Goal: Information Seeking & Learning: Learn about a topic

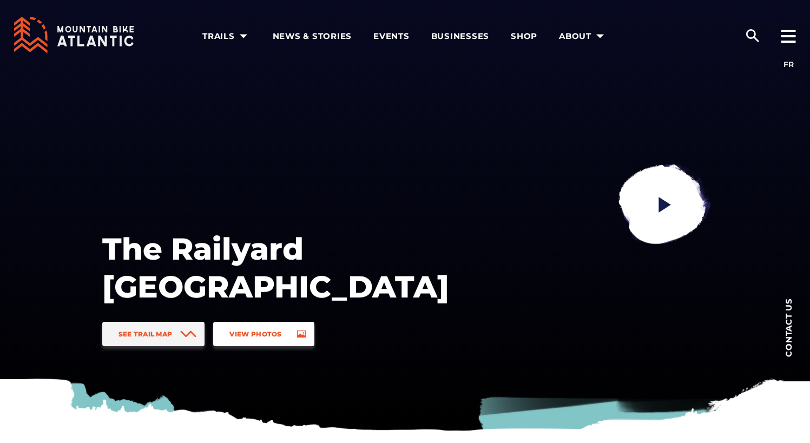
click at [257, 342] on link "View Photos" at bounding box center [263, 334] width 101 height 24
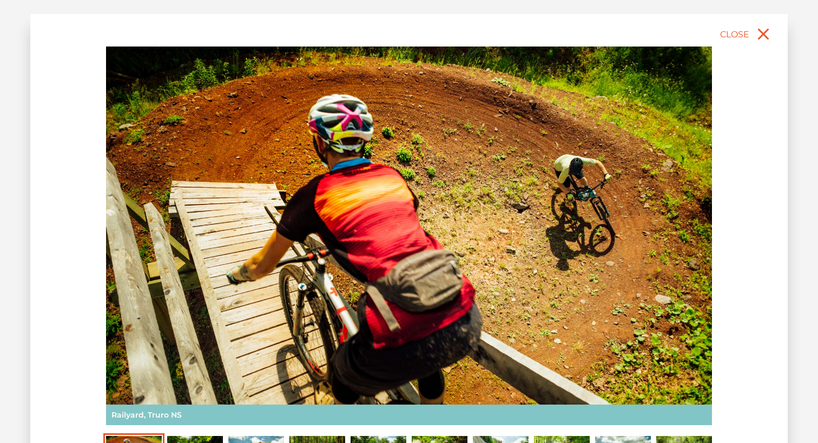
click at [711, 212] on img at bounding box center [409, 236] width 606 height 379
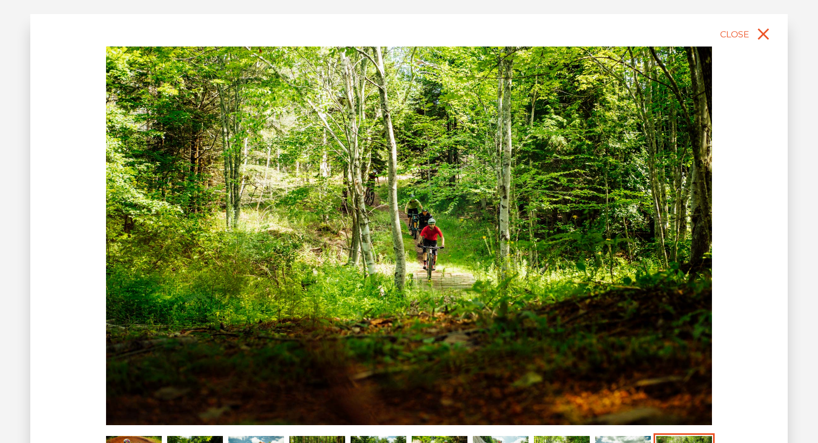
click at [700, 215] on img at bounding box center [409, 236] width 606 height 379
click at [711, 215] on img at bounding box center [409, 236] width 606 height 379
click at [716, 215] on div "slide 11 of 10 Railyard, [GEOGRAPHIC_DATA] NS" at bounding box center [408, 264] width 757 height 500
click at [702, 216] on img at bounding box center [409, 236] width 606 height 379
drag, startPoint x: 643, startPoint y: 217, endPoint x: 552, endPoint y: 222, distance: 90.5
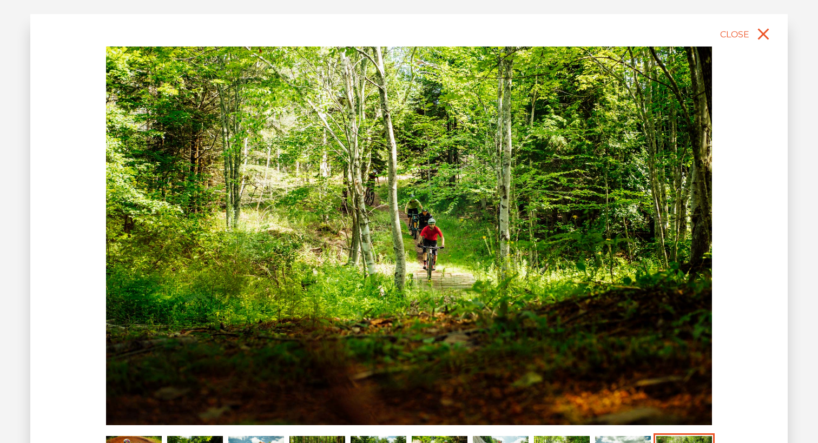
click at [631, 221] on img at bounding box center [409, 236] width 606 height 379
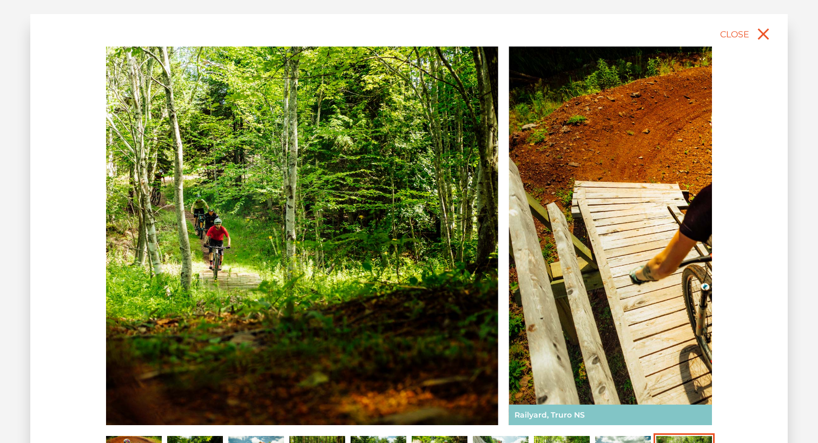
drag, startPoint x: 551, startPoint y: 222, endPoint x: 235, endPoint y: 224, distance: 315.9
click at [234, 224] on img at bounding box center [195, 236] width 606 height 379
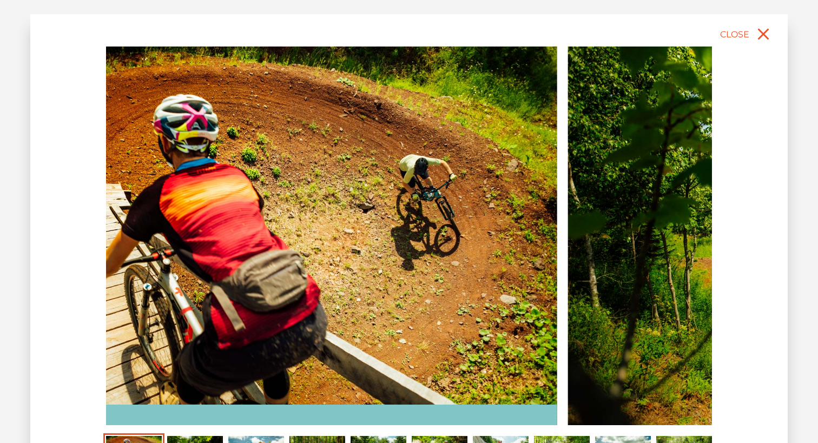
drag, startPoint x: 689, startPoint y: 219, endPoint x: 217, endPoint y: 222, distance: 471.2
click at [233, 222] on img at bounding box center [254, 236] width 606 height 379
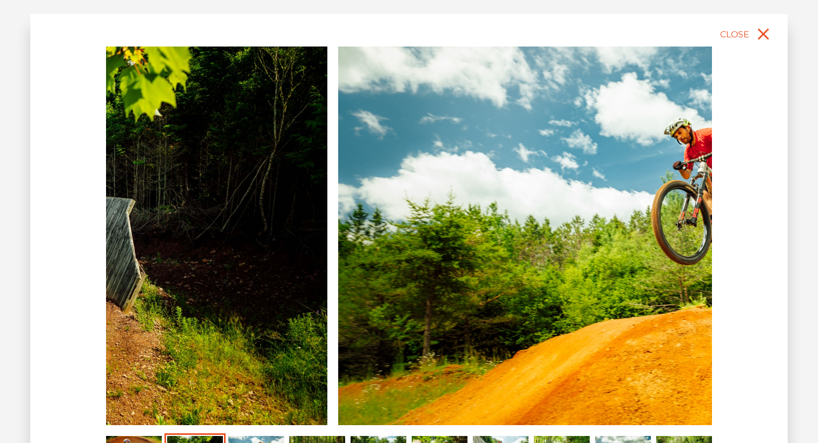
drag, startPoint x: 669, startPoint y: 227, endPoint x: 157, endPoint y: 226, distance: 511.7
click at [157, 226] on img at bounding box center [24, 236] width 606 height 379
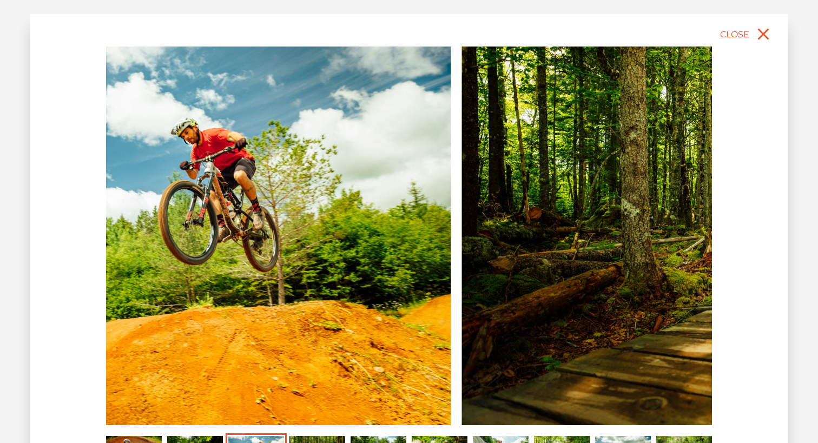
drag, startPoint x: 665, startPoint y: 216, endPoint x: 48, endPoint y: 215, distance: 617.2
click at [63, 215] on div "slide 4 of 10 Railyard, [GEOGRAPHIC_DATA] NS" at bounding box center [408, 264] width 757 height 500
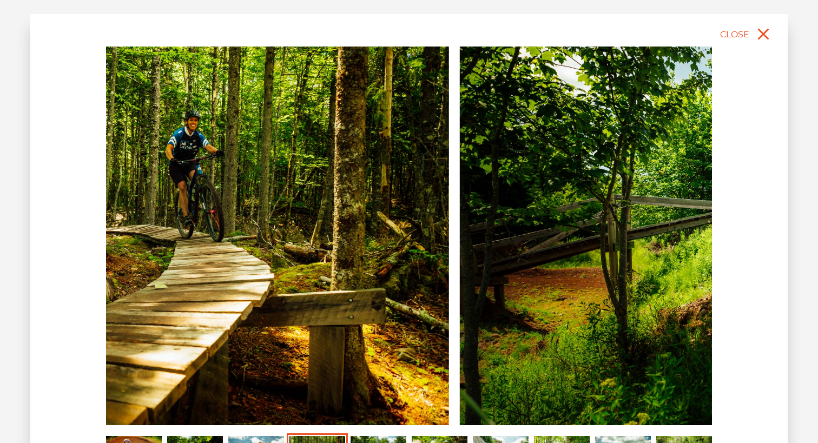
drag, startPoint x: 648, startPoint y: 226, endPoint x: 234, endPoint y: 224, distance: 414.4
click at [250, 226] on img at bounding box center [146, 236] width 606 height 379
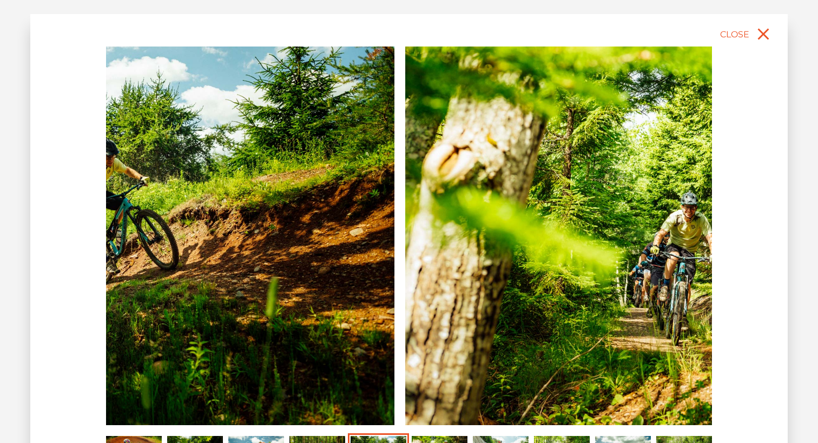
drag, startPoint x: 654, startPoint y: 224, endPoint x: 84, endPoint y: 223, distance: 570.2
click at [91, 224] on div "slide 6 of 10 Railyard, [GEOGRAPHIC_DATA] NS" at bounding box center [408, 264] width 757 height 500
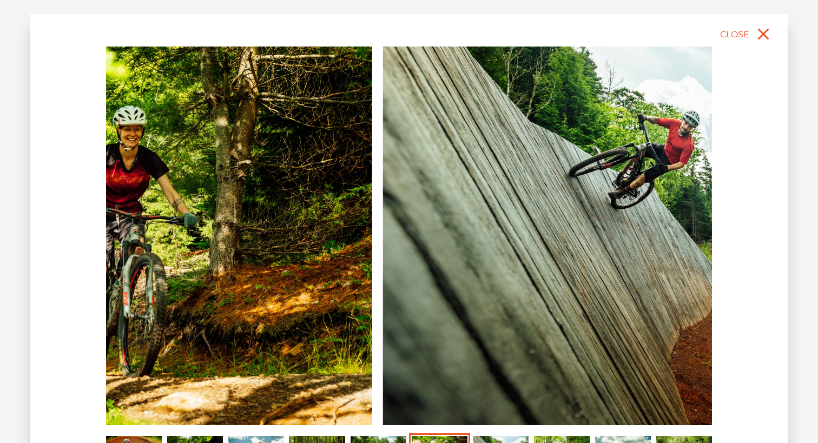
drag, startPoint x: 659, startPoint y: 227, endPoint x: 181, endPoint y: 232, distance: 478.8
click at [181, 232] on img at bounding box center [69, 236] width 606 height 379
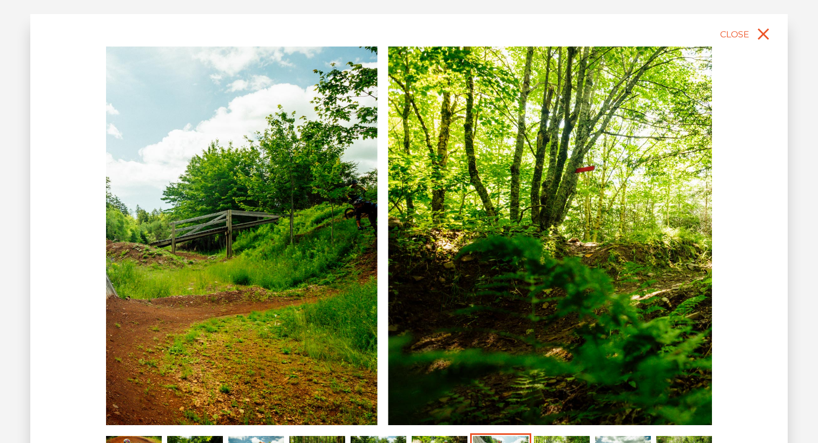
drag, startPoint x: 657, startPoint y: 226, endPoint x: 136, endPoint y: 224, distance: 520.9
click at [144, 224] on img at bounding box center [74, 236] width 606 height 379
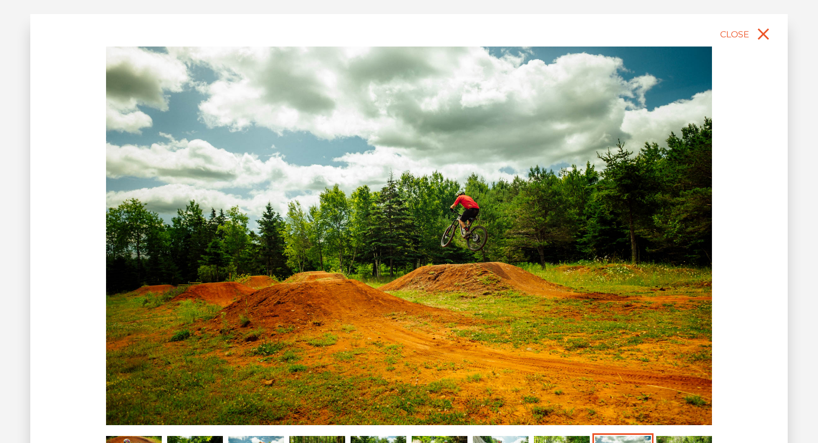
drag, startPoint x: 631, startPoint y: 227, endPoint x: -22, endPoint y: 235, distance: 653.5
click at [0, 235] on html "Search for: EN FR Trails [GEOGRAPHIC_DATA] [GEOGRAPHIC_DATA] [GEOGRAPHIC_DATA] …" at bounding box center [409, 221] width 818 height 443
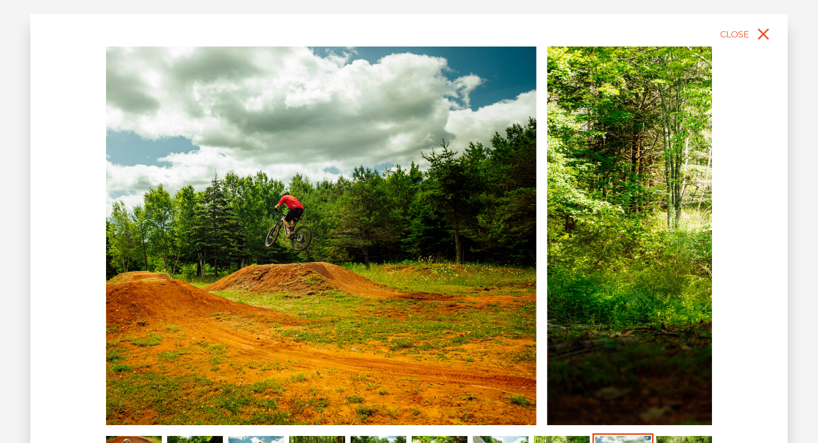
drag, startPoint x: 634, startPoint y: 225, endPoint x: 113, endPoint y: 224, distance: 520.9
click at [113, 224] on img at bounding box center [233, 236] width 606 height 379
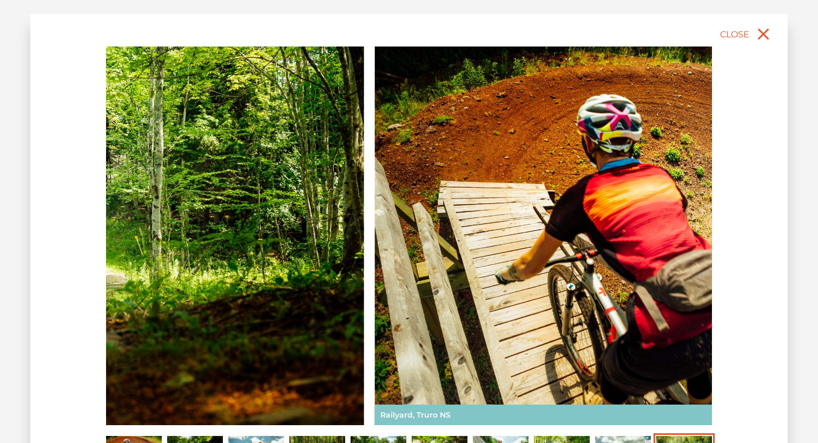
drag, startPoint x: 624, startPoint y: 239, endPoint x: 99, endPoint y: 231, distance: 524.8
click at [108, 236] on img at bounding box center [61, 236] width 606 height 379
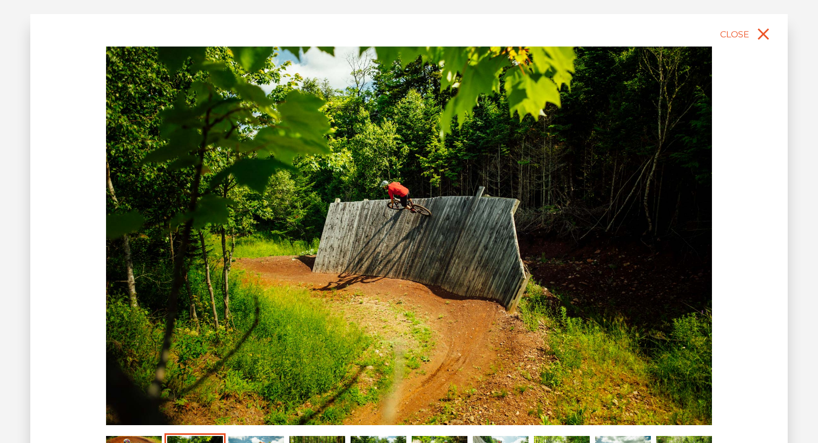
drag, startPoint x: 608, startPoint y: 236, endPoint x: 2, endPoint y: 237, distance: 606.4
click at [2, 237] on div "slide 3 of 10 Railyard, [GEOGRAPHIC_DATA] NS" at bounding box center [409, 221] width 818 height 443
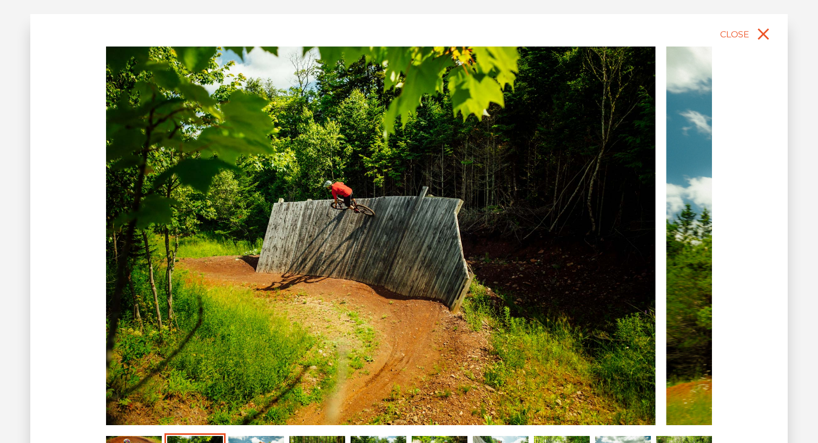
drag, startPoint x: 589, startPoint y: 239, endPoint x: -61, endPoint y: 222, distance: 649.3
click at [0, 222] on html "Search for: EN FR Trails [GEOGRAPHIC_DATA] [GEOGRAPHIC_DATA] [GEOGRAPHIC_DATA] …" at bounding box center [409, 221] width 818 height 443
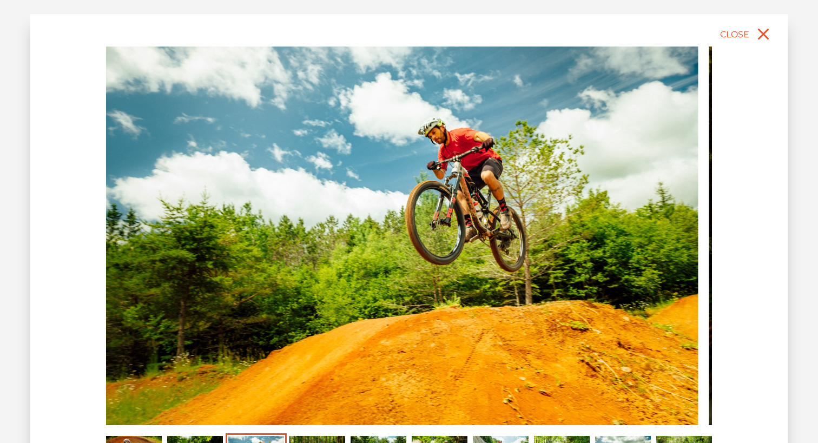
drag, startPoint x: 573, startPoint y: 229, endPoint x: 54, endPoint y: 224, distance: 519.9
click at [64, 224] on div "slide 4 of 10 Railyard, [GEOGRAPHIC_DATA] NS" at bounding box center [408, 264] width 757 height 500
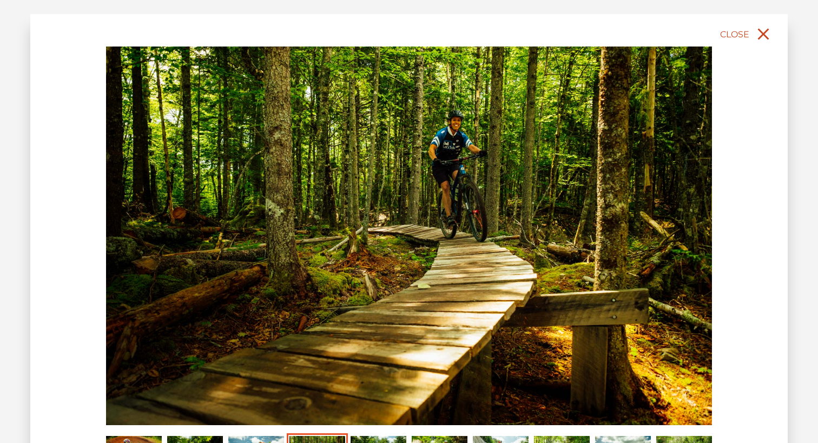
click at [763, 34] on icon "close" at bounding box center [763, 34] width 11 height 11
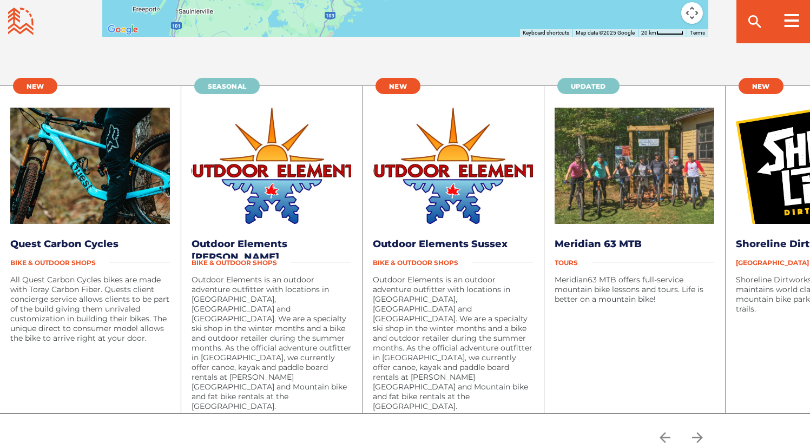
scroll to position [2651, 0]
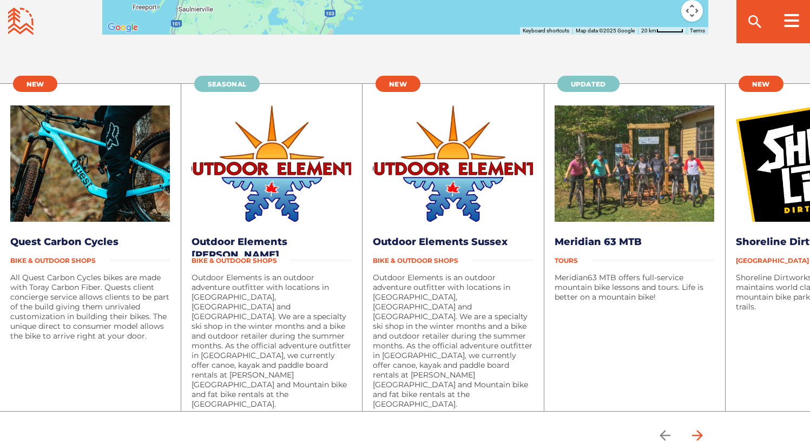
click at [702, 427] on icon "arrow forward" at bounding box center [697, 435] width 16 height 16
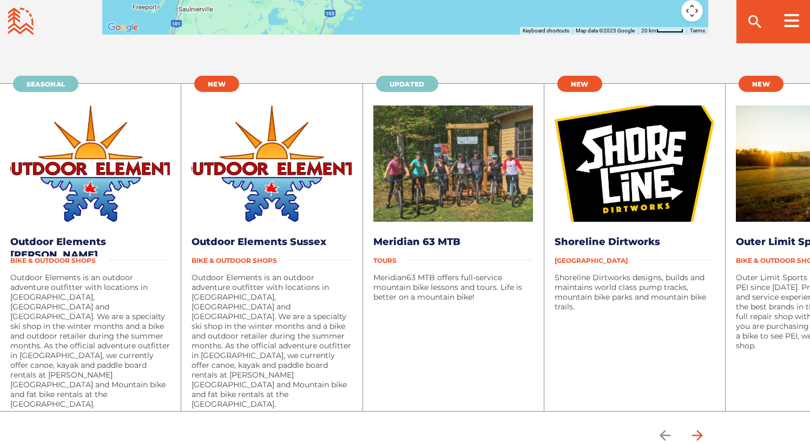
click at [702, 427] on icon "arrow forward" at bounding box center [697, 435] width 16 height 16
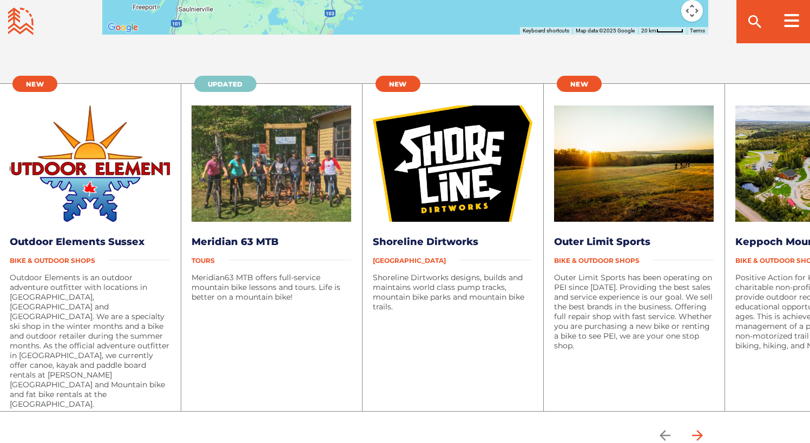
click at [702, 427] on icon "arrow forward" at bounding box center [697, 435] width 16 height 16
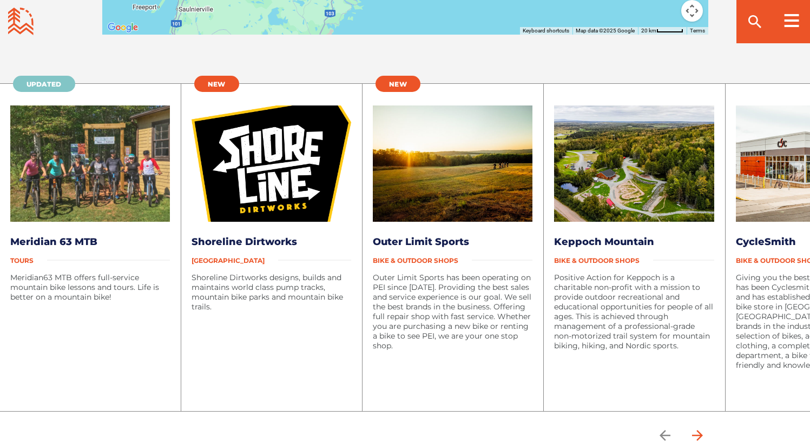
click at [702, 427] on icon "arrow forward" at bounding box center [697, 435] width 16 height 16
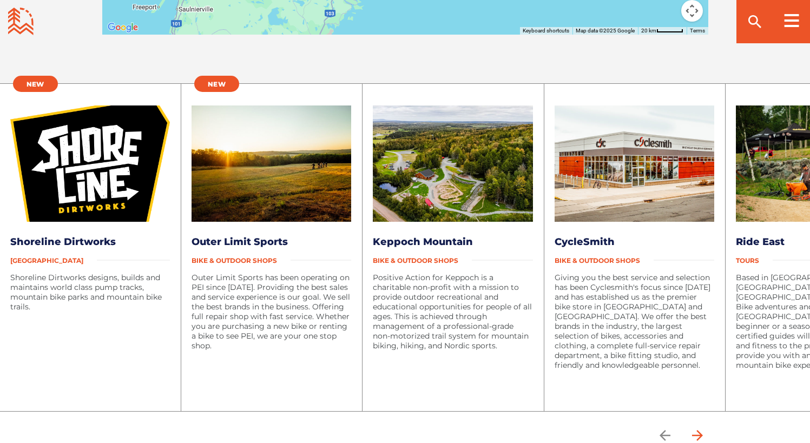
click at [702, 427] on icon "arrow forward" at bounding box center [697, 435] width 16 height 16
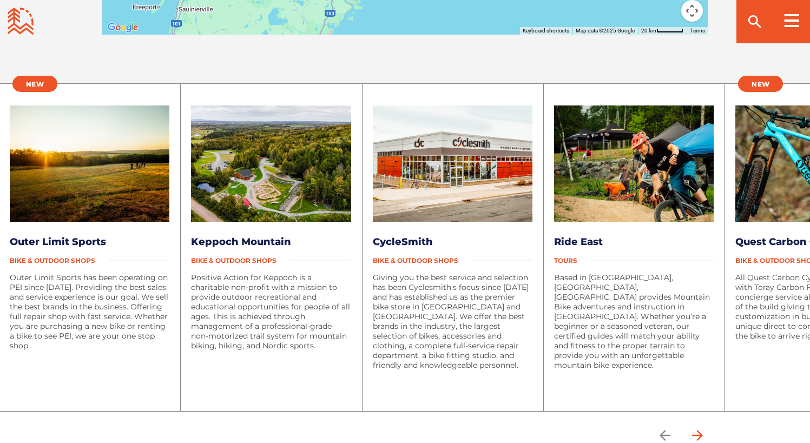
click at [702, 427] on icon "arrow forward" at bounding box center [697, 435] width 16 height 16
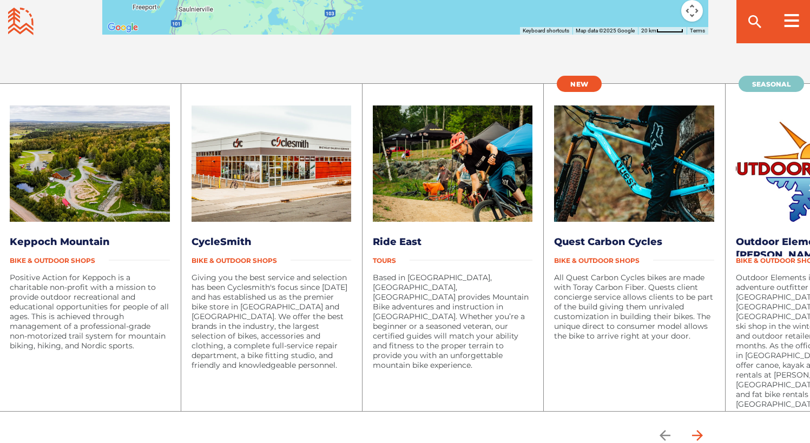
click at [702, 427] on icon "arrow forward" at bounding box center [697, 435] width 16 height 16
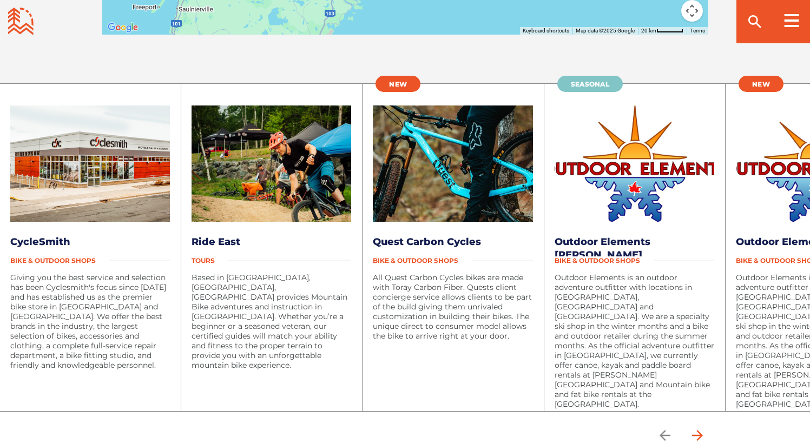
click at [702, 427] on icon "arrow forward" at bounding box center [697, 435] width 16 height 16
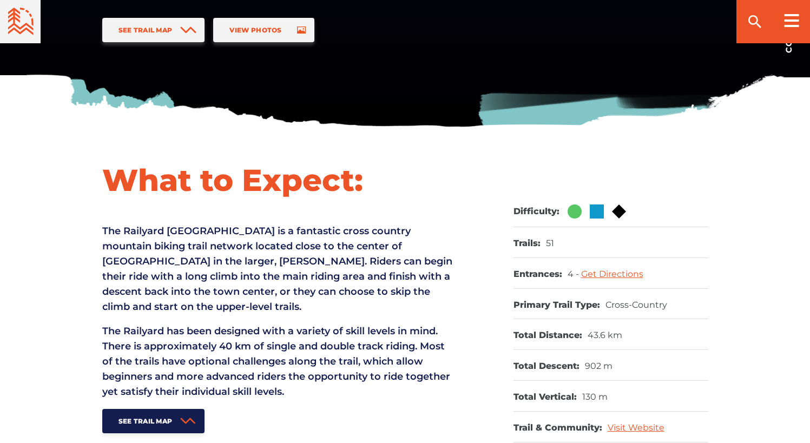
scroll to position [379, 0]
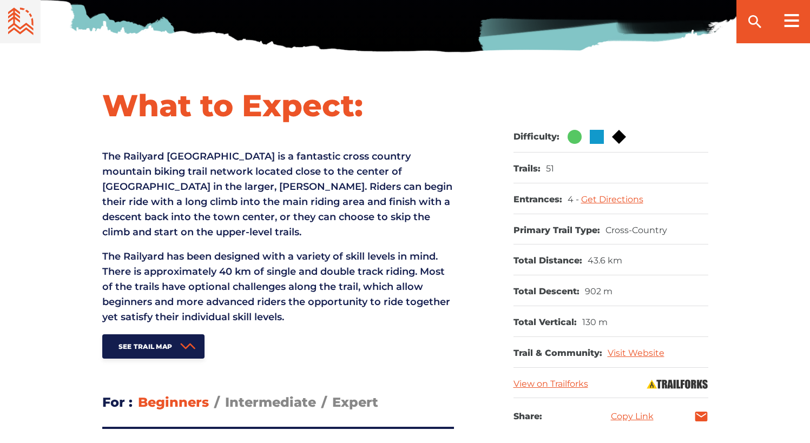
click at [576, 138] on img at bounding box center [574, 137] width 14 height 14
click at [639, 353] on link "Visit Website" at bounding box center [635, 353] width 57 height 10
